Goal: Find specific page/section: Find specific page/section

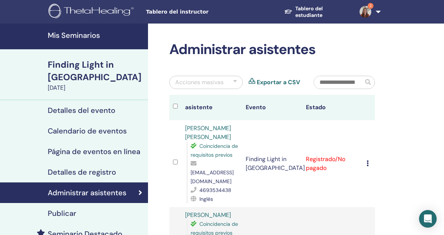
click at [63, 209] on h4 "Publicar" at bounding box center [62, 213] width 29 height 9
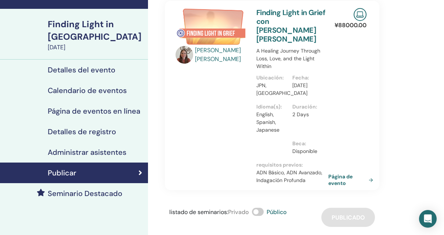
scroll to position [41, 0]
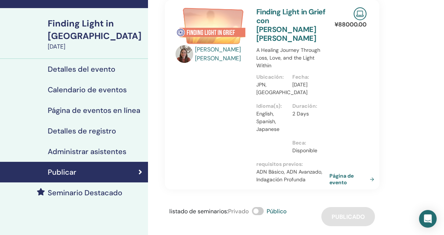
click at [340, 172] on link "Página de evento" at bounding box center [353, 178] width 48 height 13
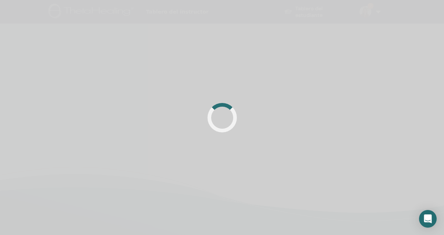
scroll to position [41, 0]
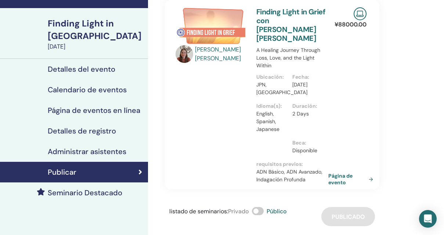
click at [74, 168] on h4 "Publicar" at bounding box center [62, 172] width 29 height 9
click at [341, 173] on link "Página de evento" at bounding box center [353, 178] width 48 height 13
